Goal: Task Accomplishment & Management: Complete application form

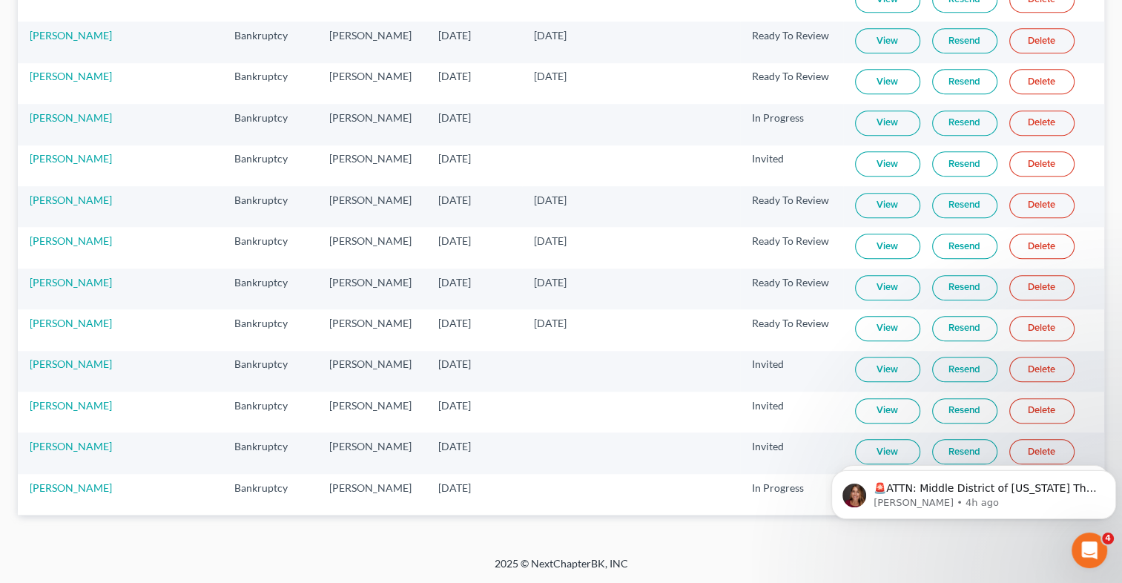
scroll to position [2204, 0]
click at [90, 247] on link "[PERSON_NAME]" at bounding box center [71, 240] width 82 height 13
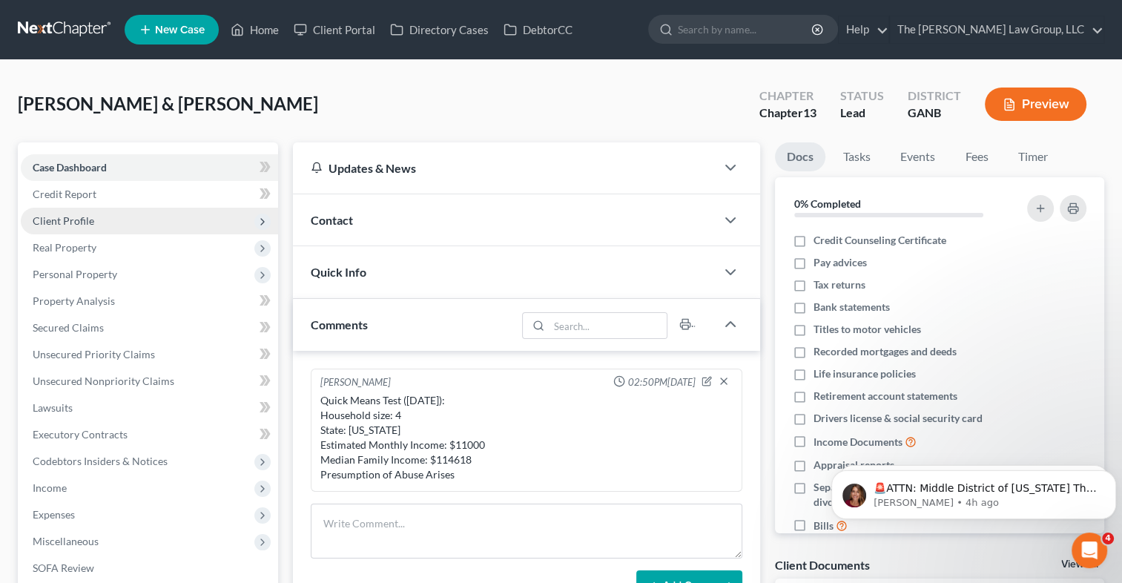
click at [71, 224] on span "Client Profile" at bounding box center [64, 220] width 62 height 13
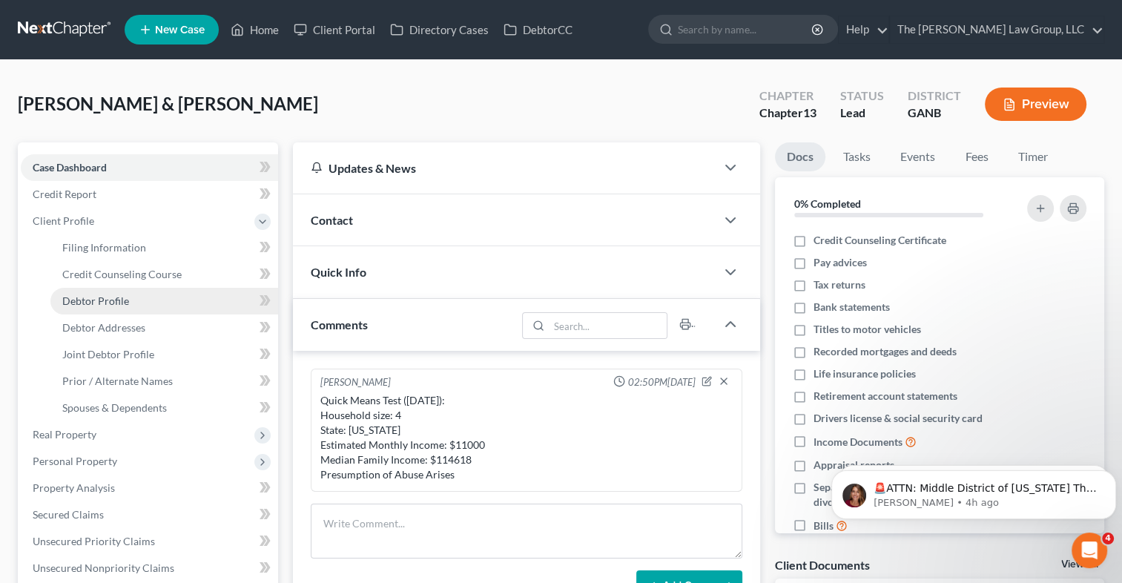
click at [105, 293] on link "Debtor Profile" at bounding box center [164, 301] width 228 height 27
select select "1"
select select "3"
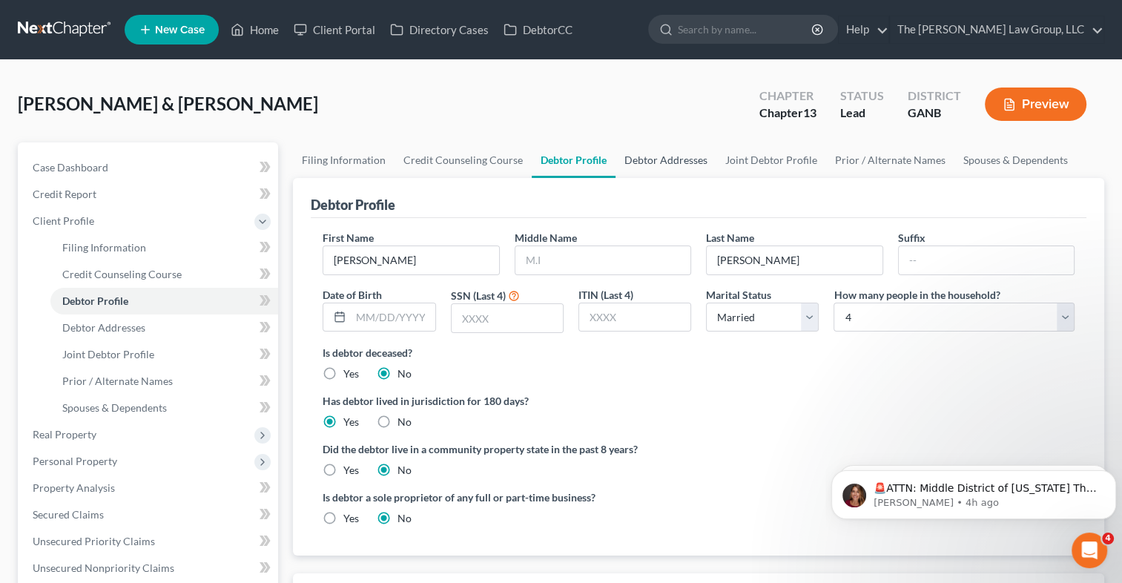
click at [658, 159] on link "Debtor Addresses" at bounding box center [666, 160] width 101 height 36
select select "0"
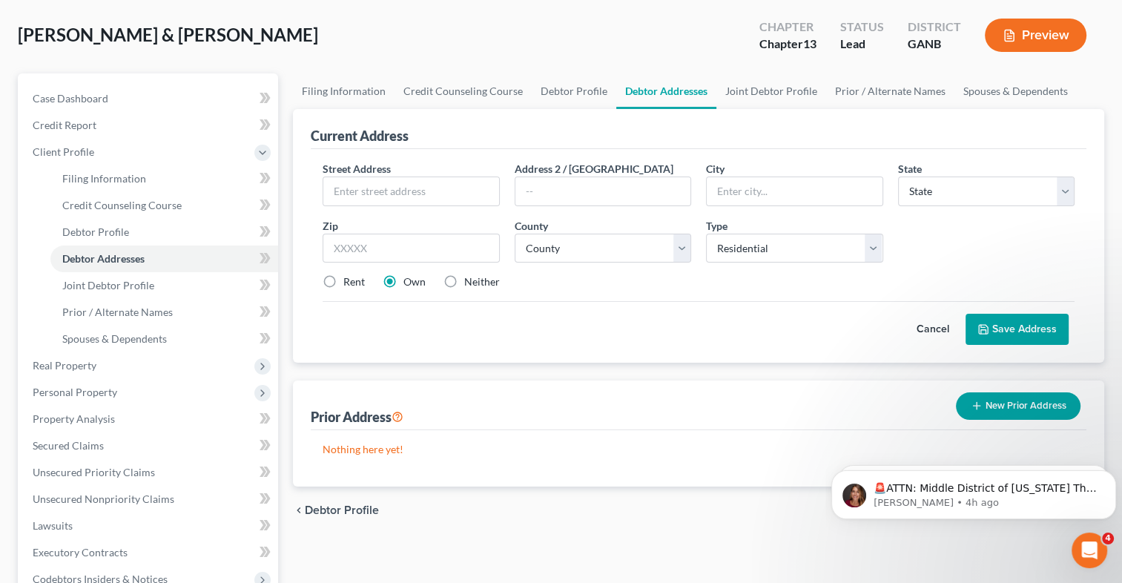
scroll to position [68, 0]
click at [771, 89] on link "Joint Debtor Profile" at bounding box center [771, 92] width 110 height 36
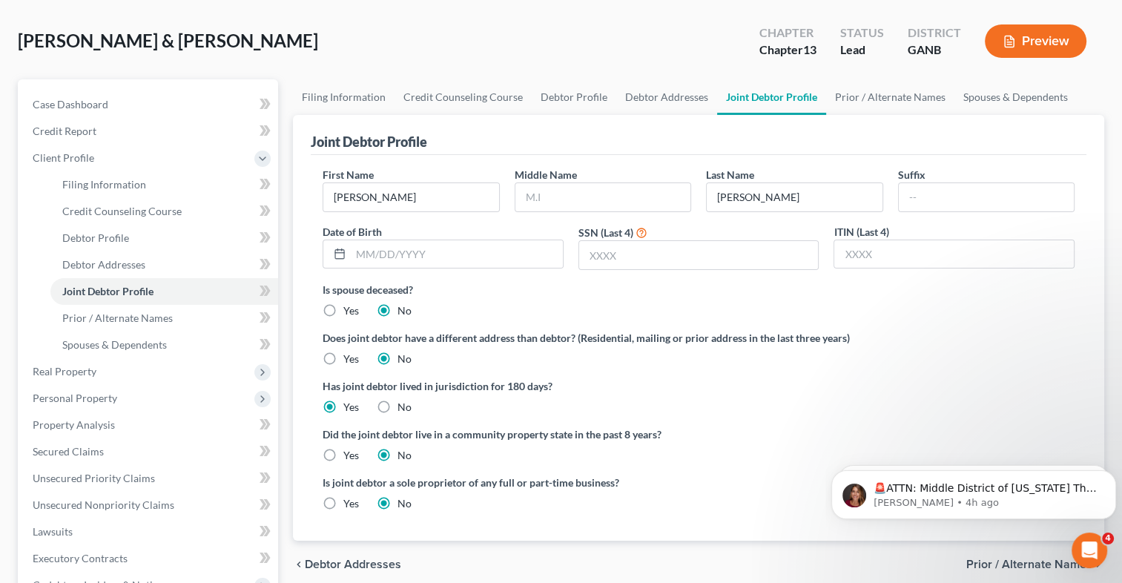
scroll to position [42, 0]
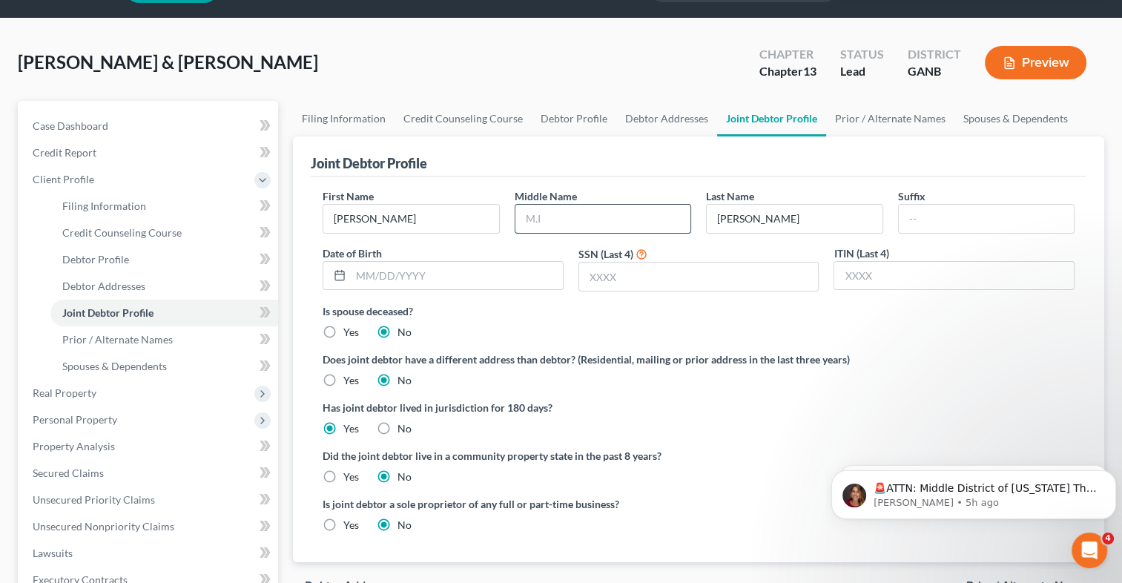
click at [587, 216] on input "text" at bounding box center [602, 219] width 175 height 28
type input "[PERSON_NAME]"
click at [727, 331] on div "Is spouse deceased? Yes No" at bounding box center [699, 321] width 752 height 36
